Goal: Browse casually

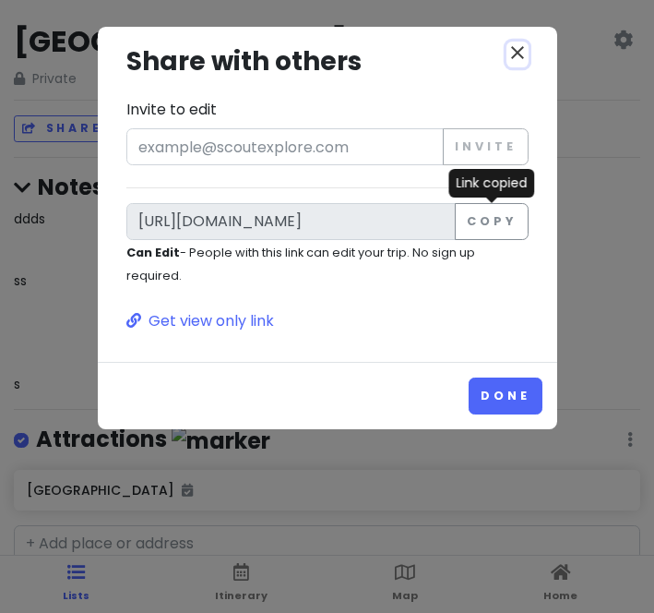
click at [507, 54] on icon "close" at bounding box center [518, 53] width 22 height 22
